Goal: Task Accomplishment & Management: Use online tool/utility

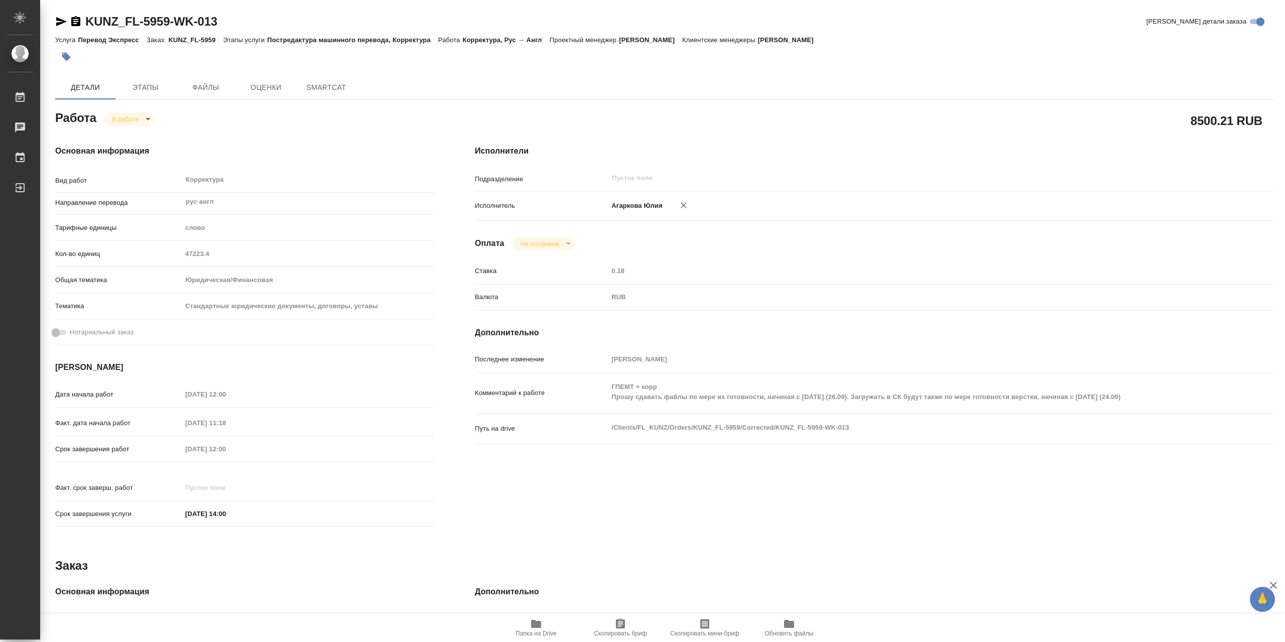
type textarea "x"
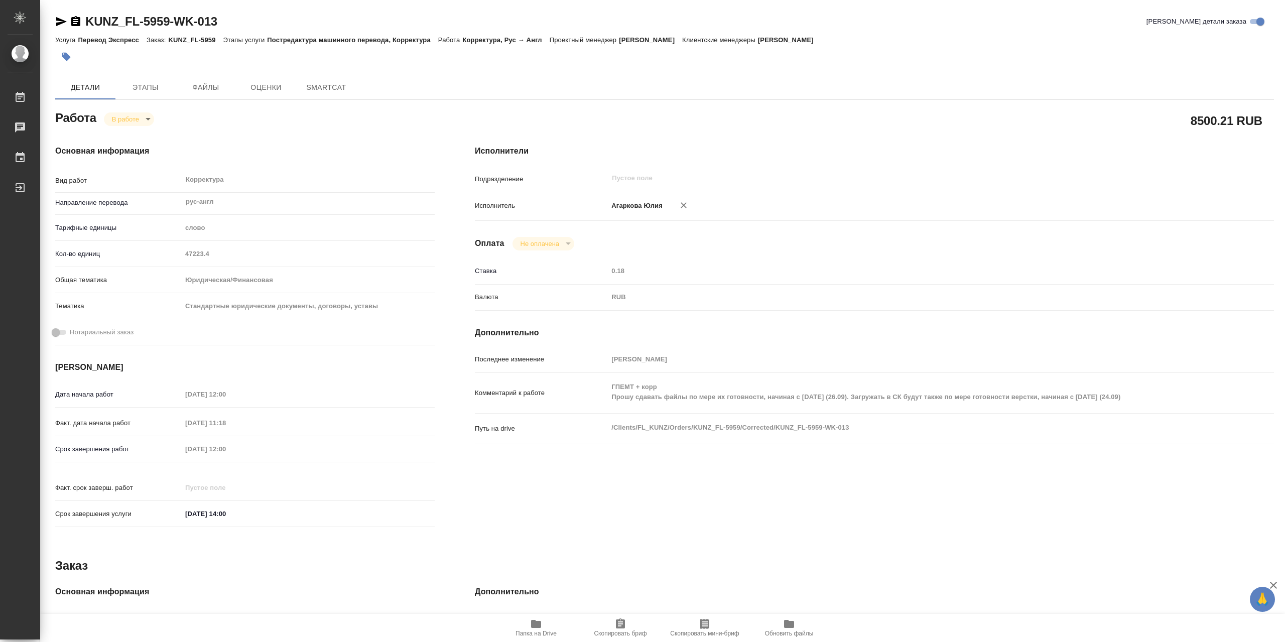
type textarea "x"
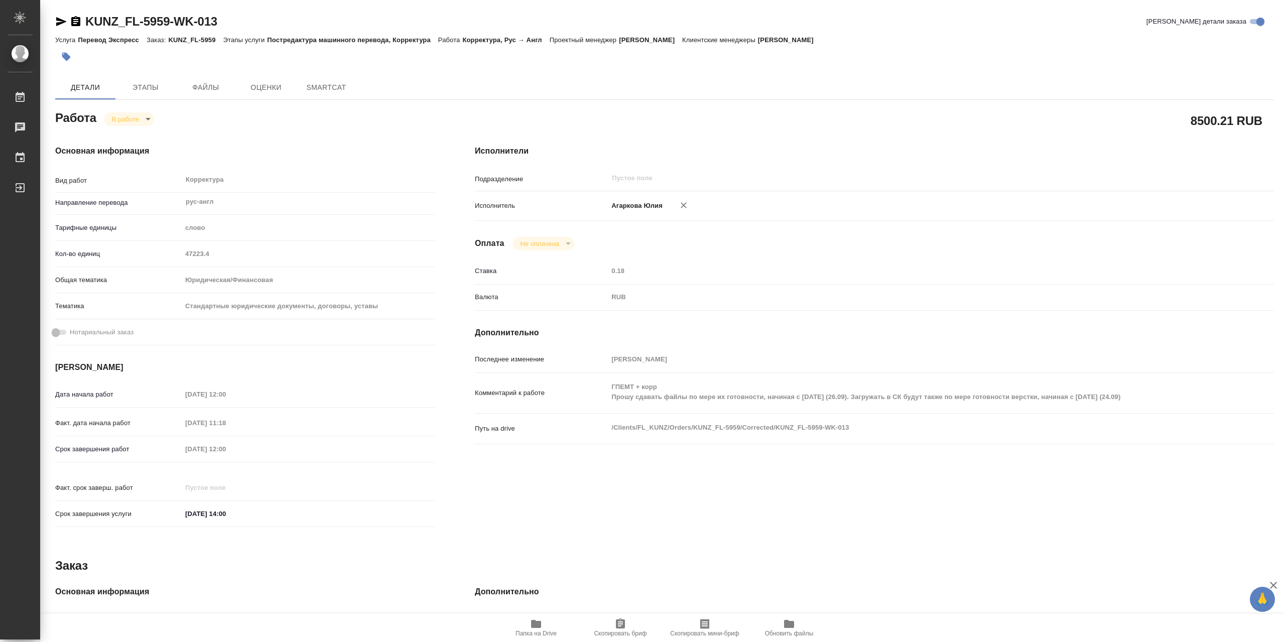
type textarea "x"
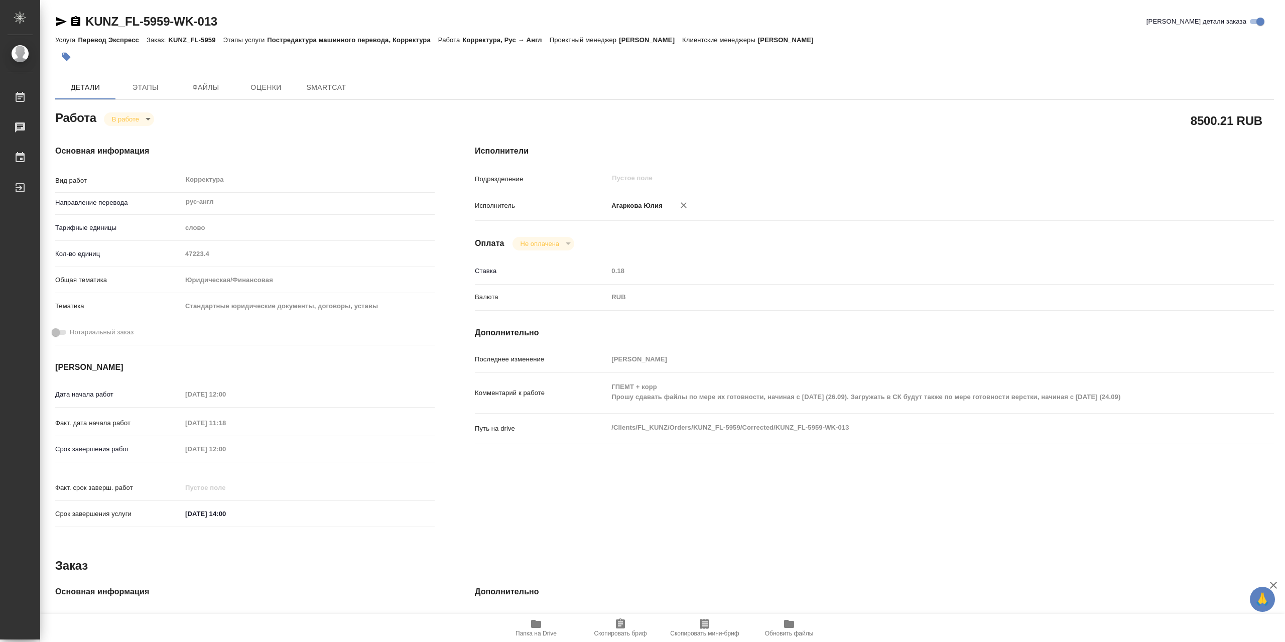
type textarea "x"
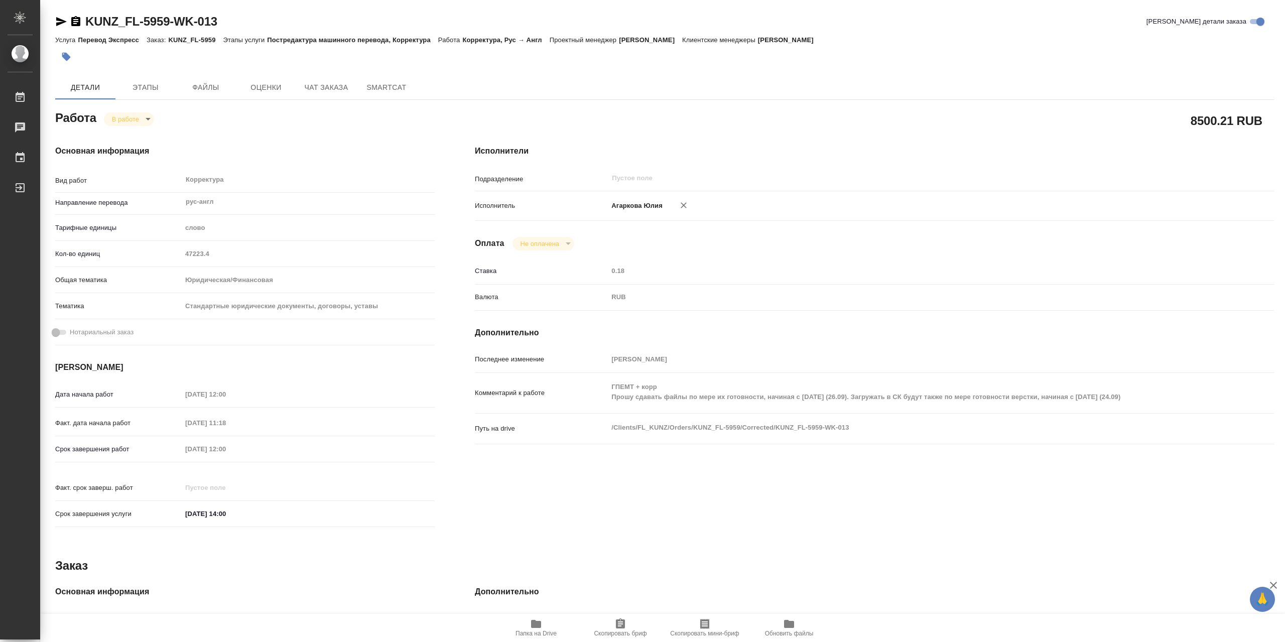
type textarea "x"
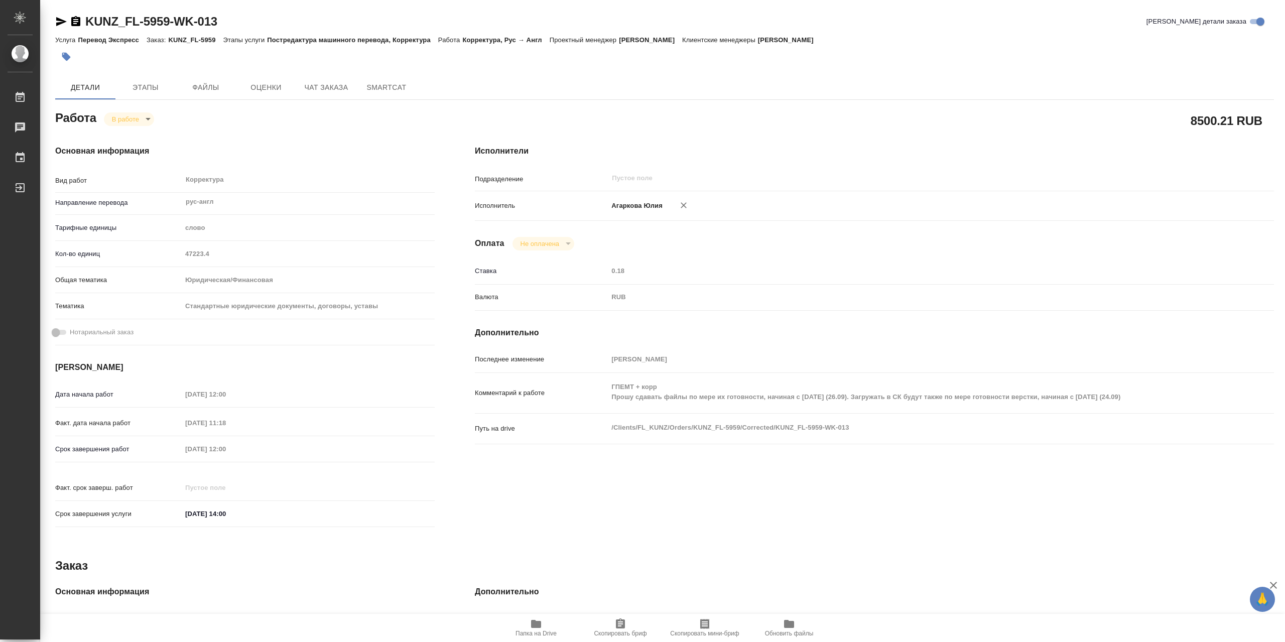
type textarea "x"
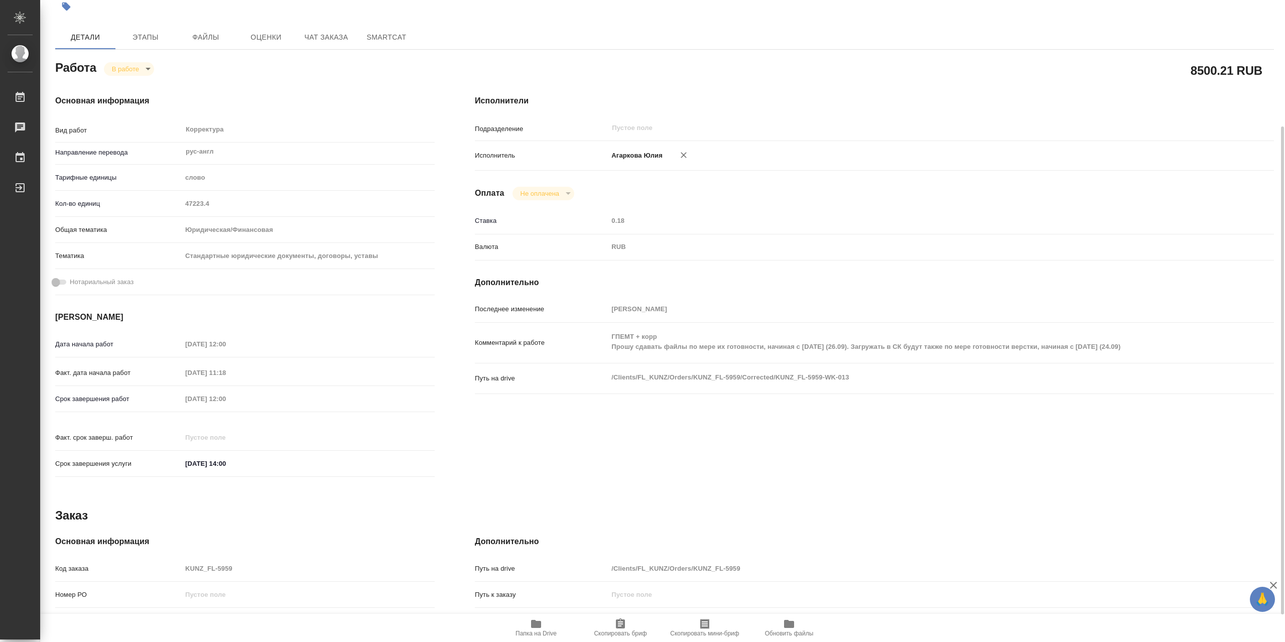
scroll to position [202, 0]
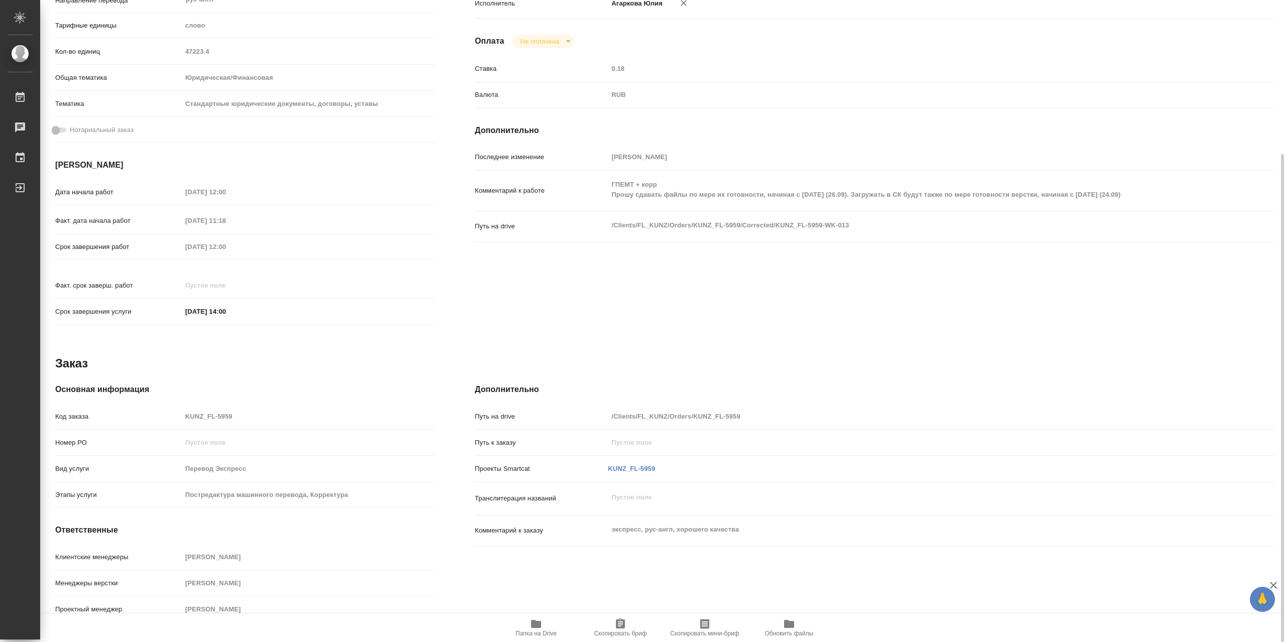
click at [532, 627] on icon "button" at bounding box center [536, 624] width 10 height 8
